Goal: Navigation & Orientation: Understand site structure

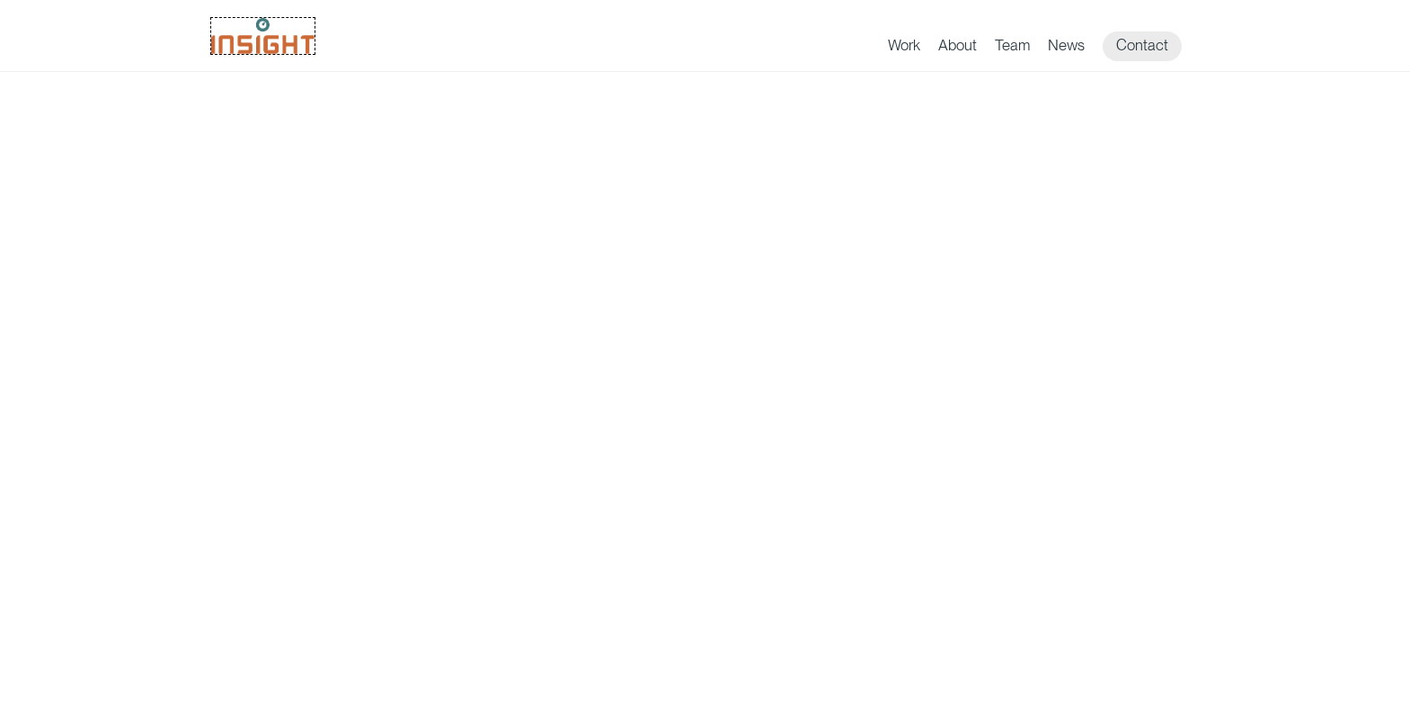
click at [262, 36] on img at bounding box center [262, 36] width 103 height 36
click at [1143, 46] on link "Contact" at bounding box center [1142, 46] width 79 height 30
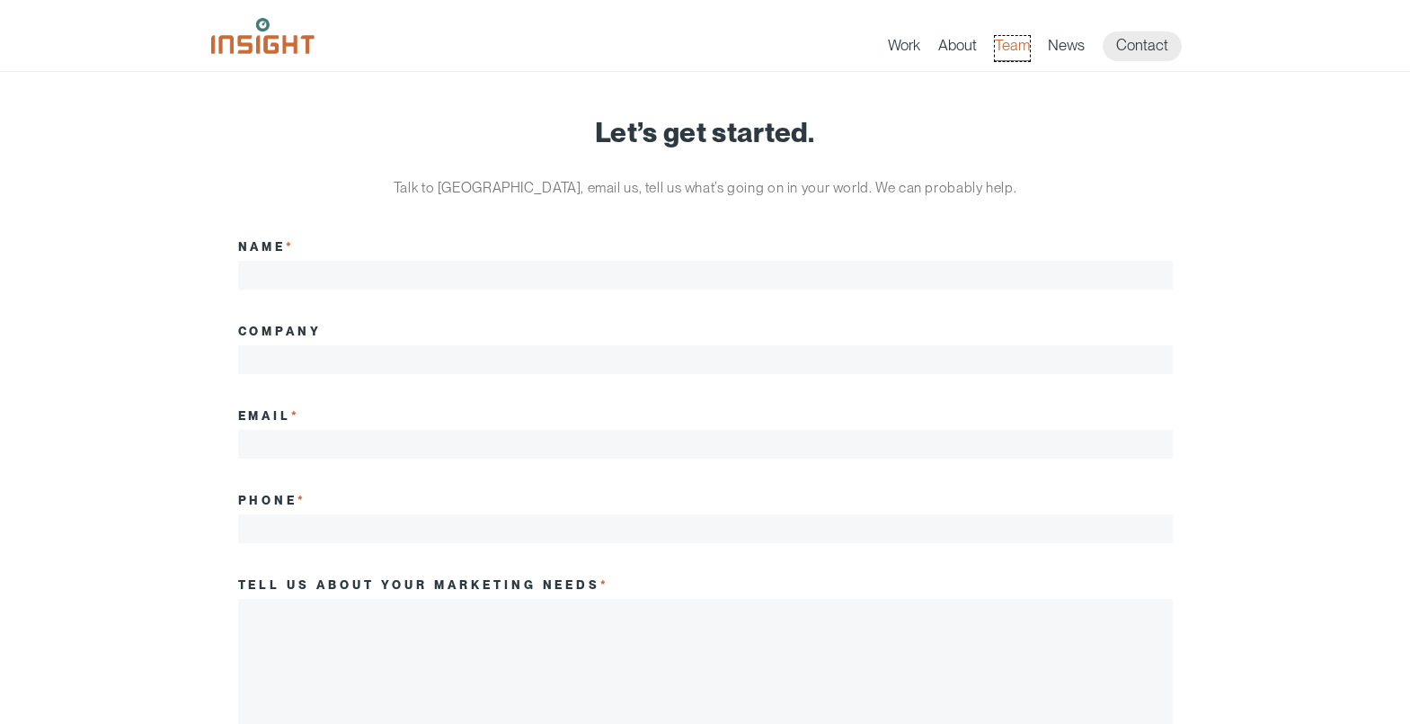
click at [1013, 48] on link "Team" at bounding box center [1012, 48] width 35 height 25
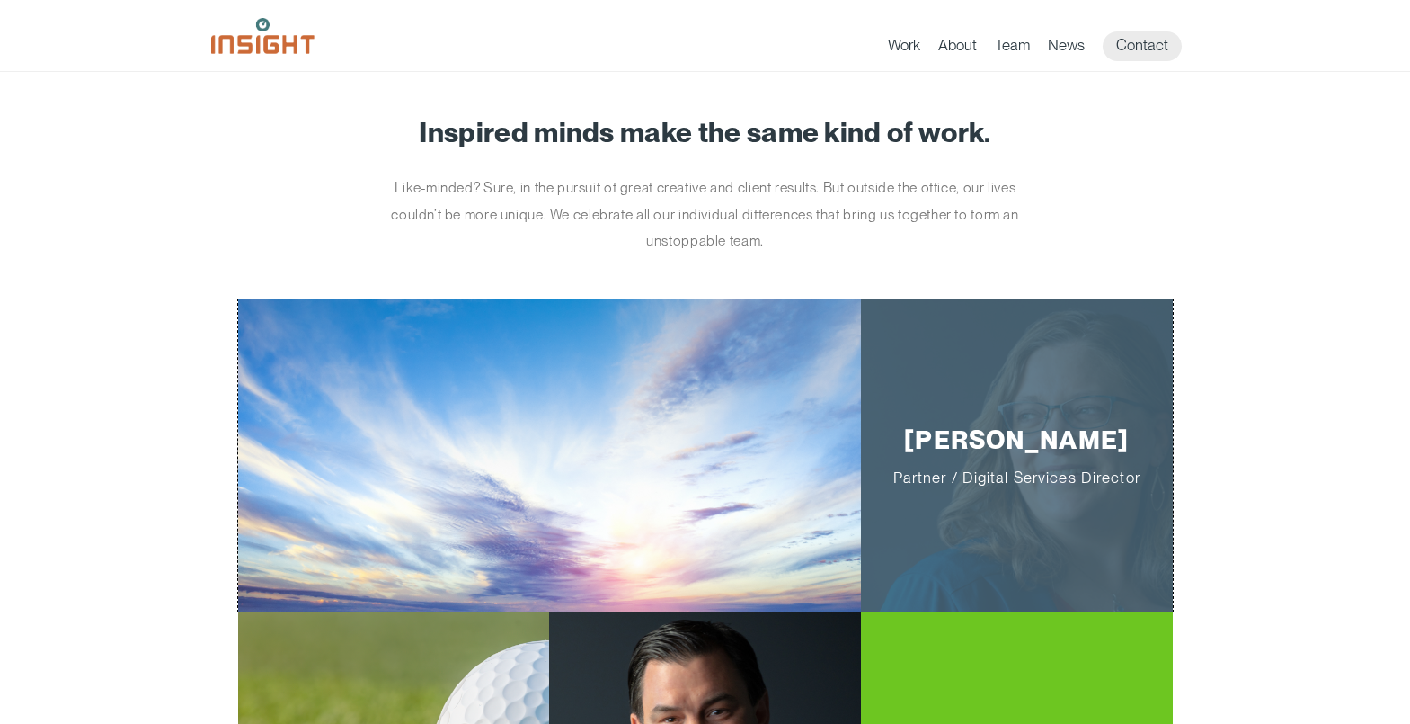
click at [705, 455] on div "main content section" at bounding box center [549, 455] width 623 height 312
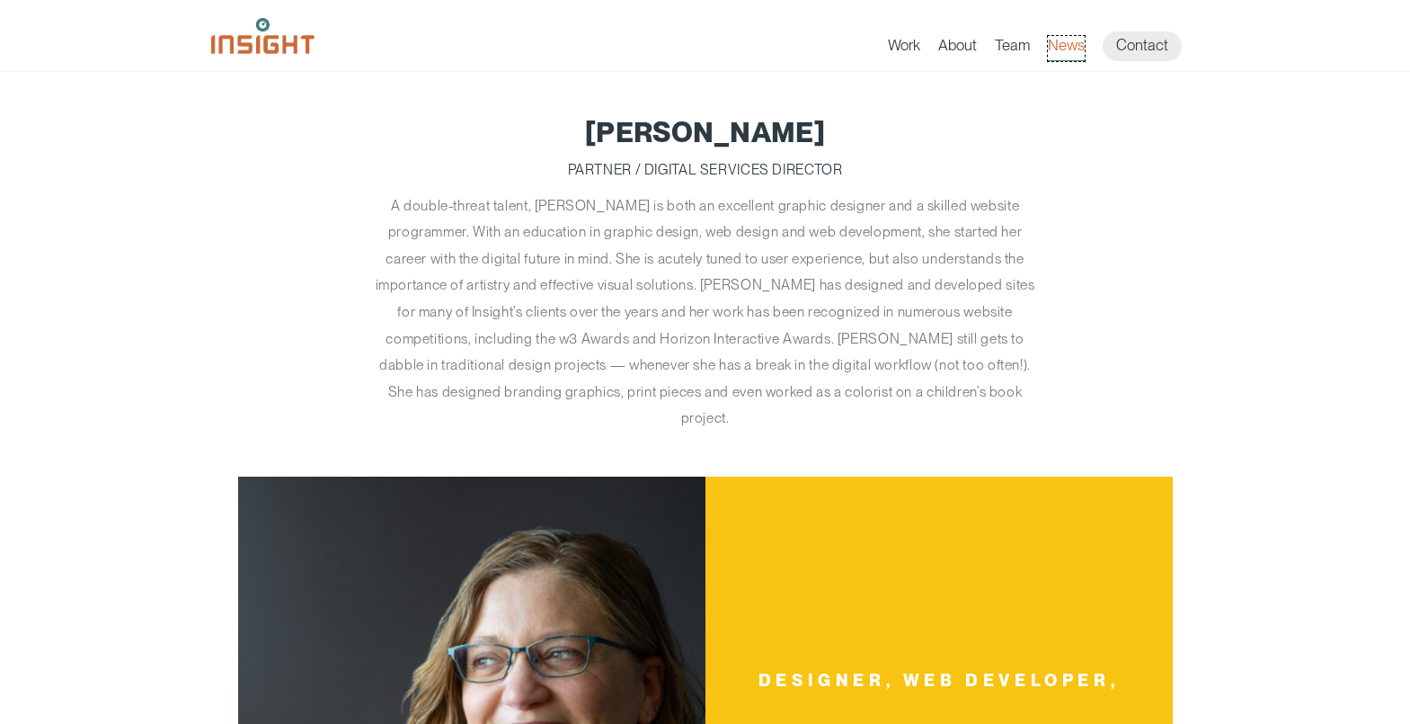
click at [1067, 48] on link "News" at bounding box center [1066, 48] width 37 height 25
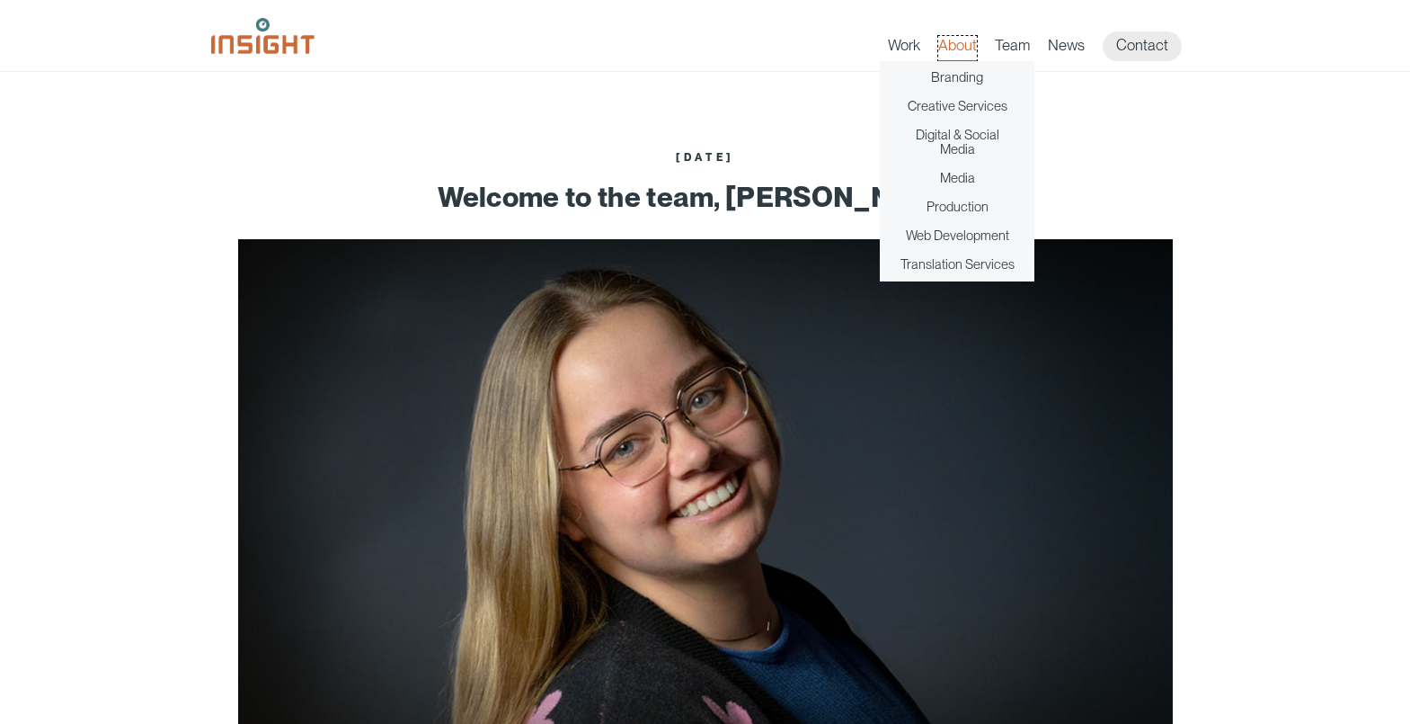
click at [958, 48] on link "About" at bounding box center [958, 48] width 39 height 25
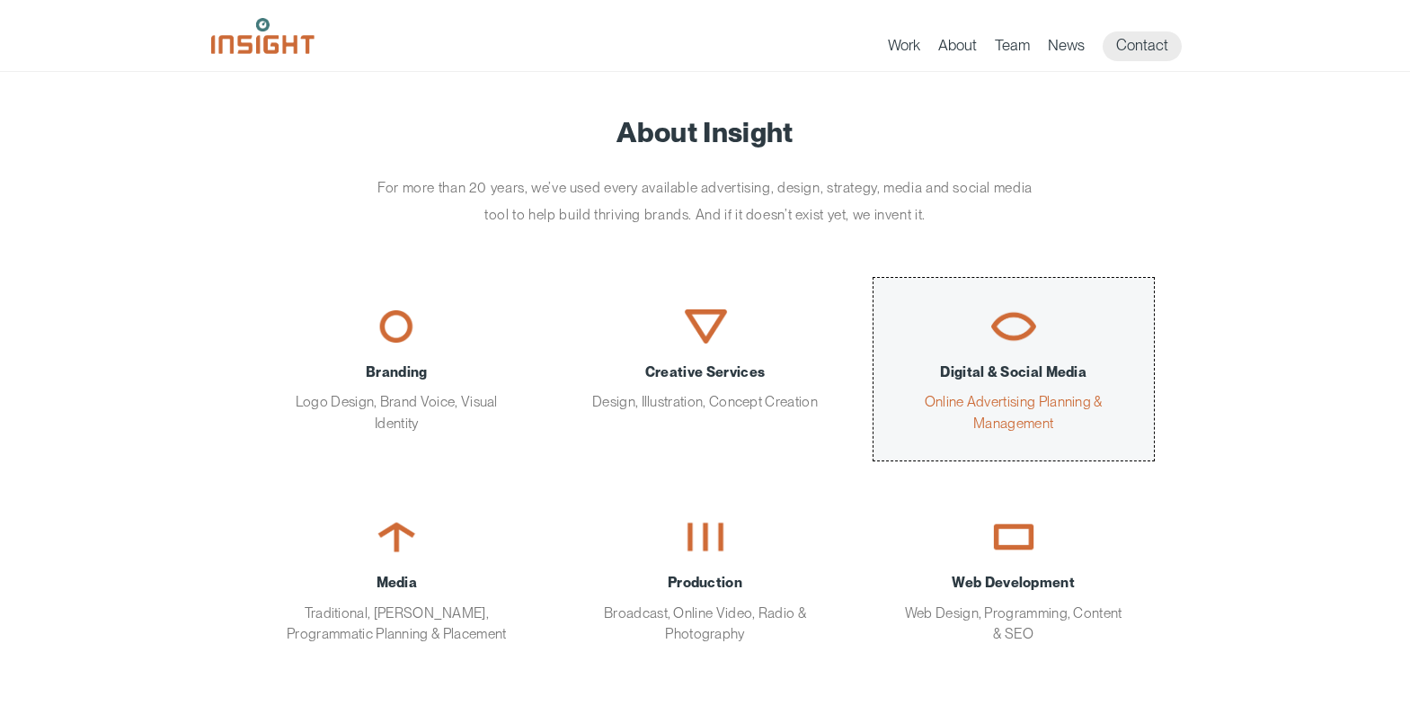
click at [1013, 369] on span "Digital & Social Media" at bounding box center [1014, 371] width 227 height 21
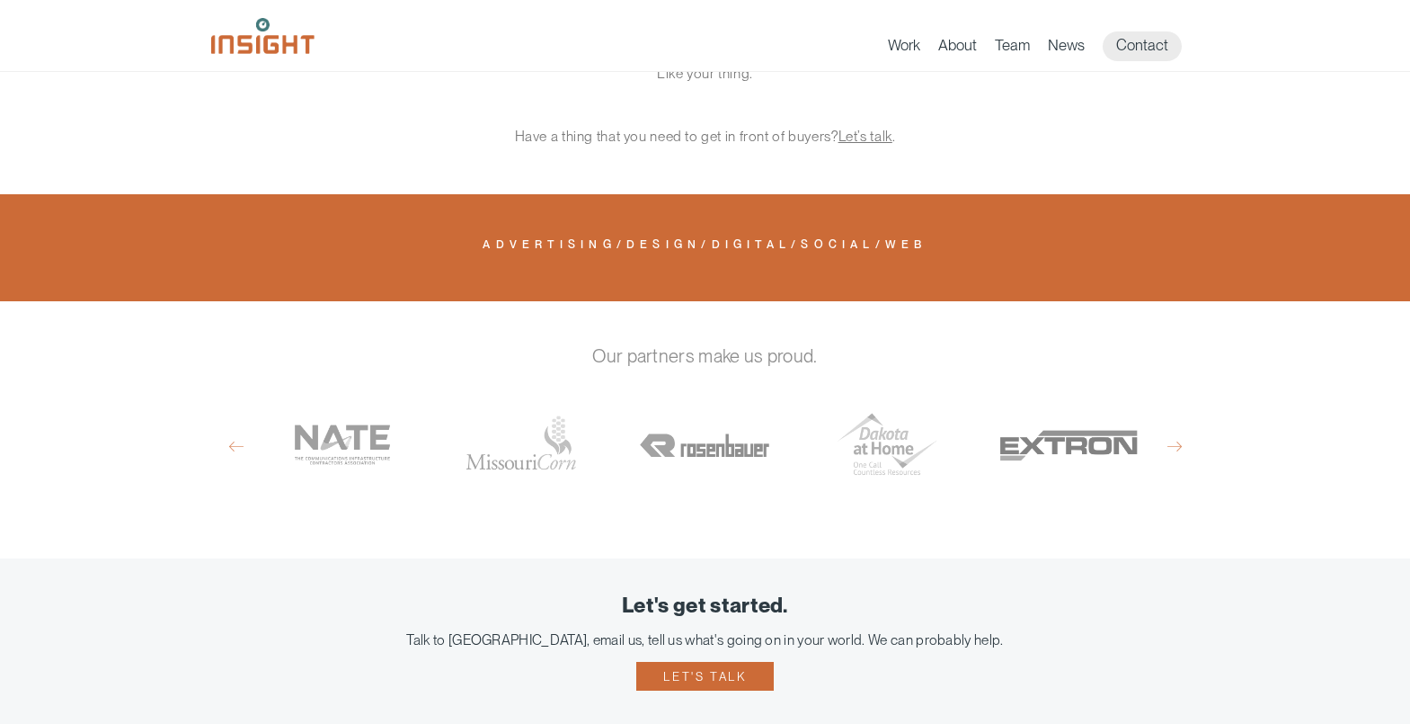
scroll to position [943, 0]
